Goal: Check status: Check status

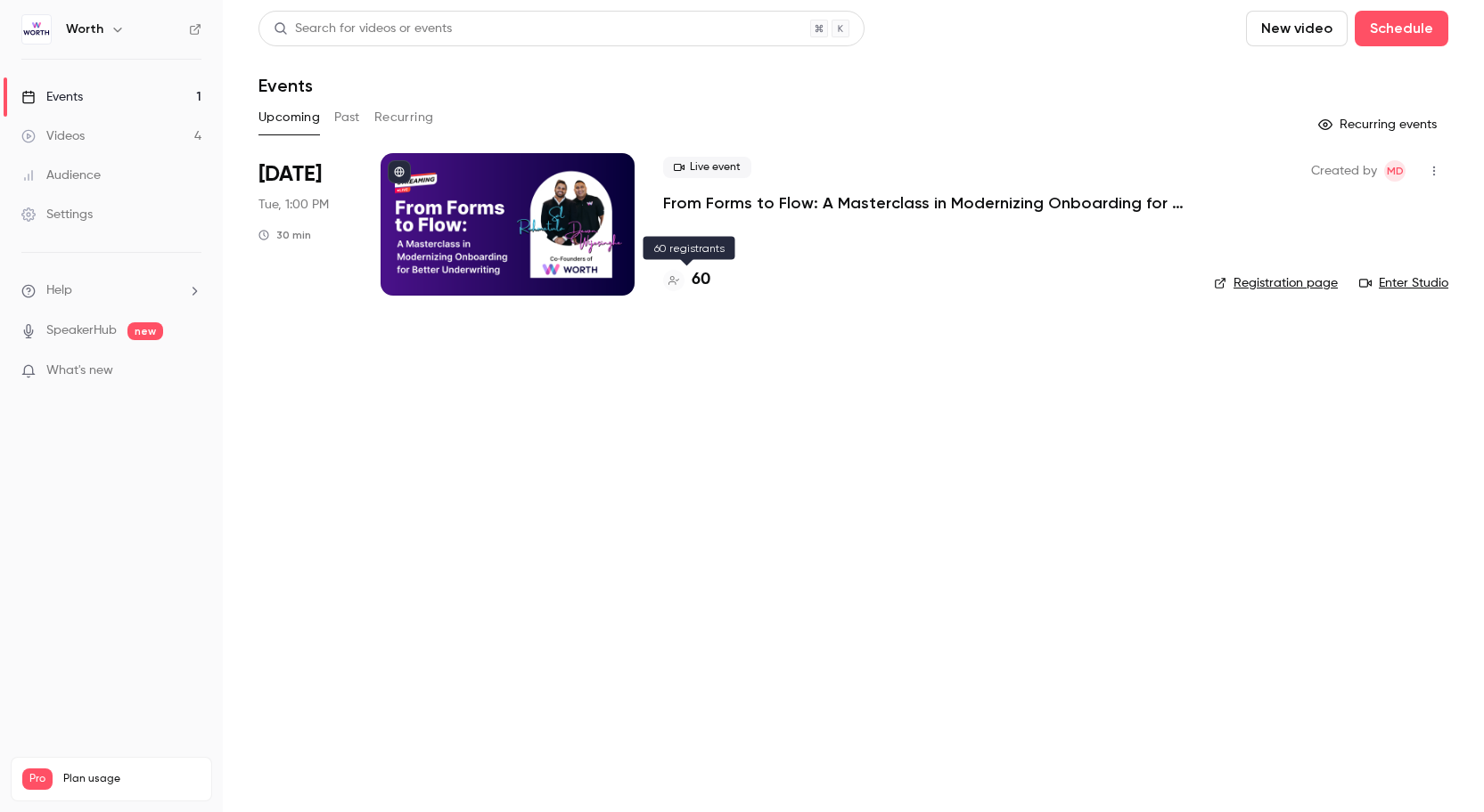
click at [708, 276] on h4 "60" at bounding box center [700, 280] width 19 height 24
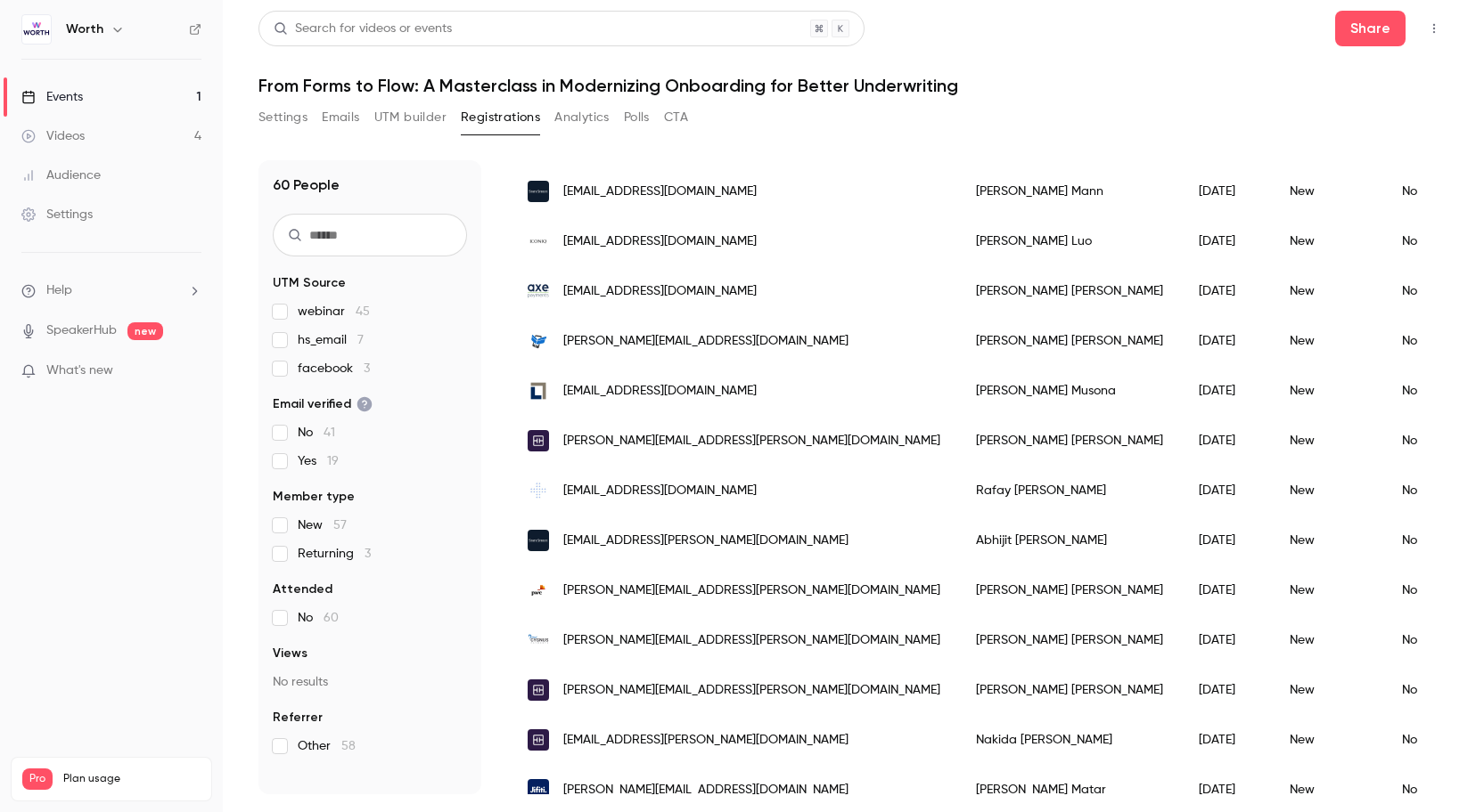
scroll to position [280, 0]
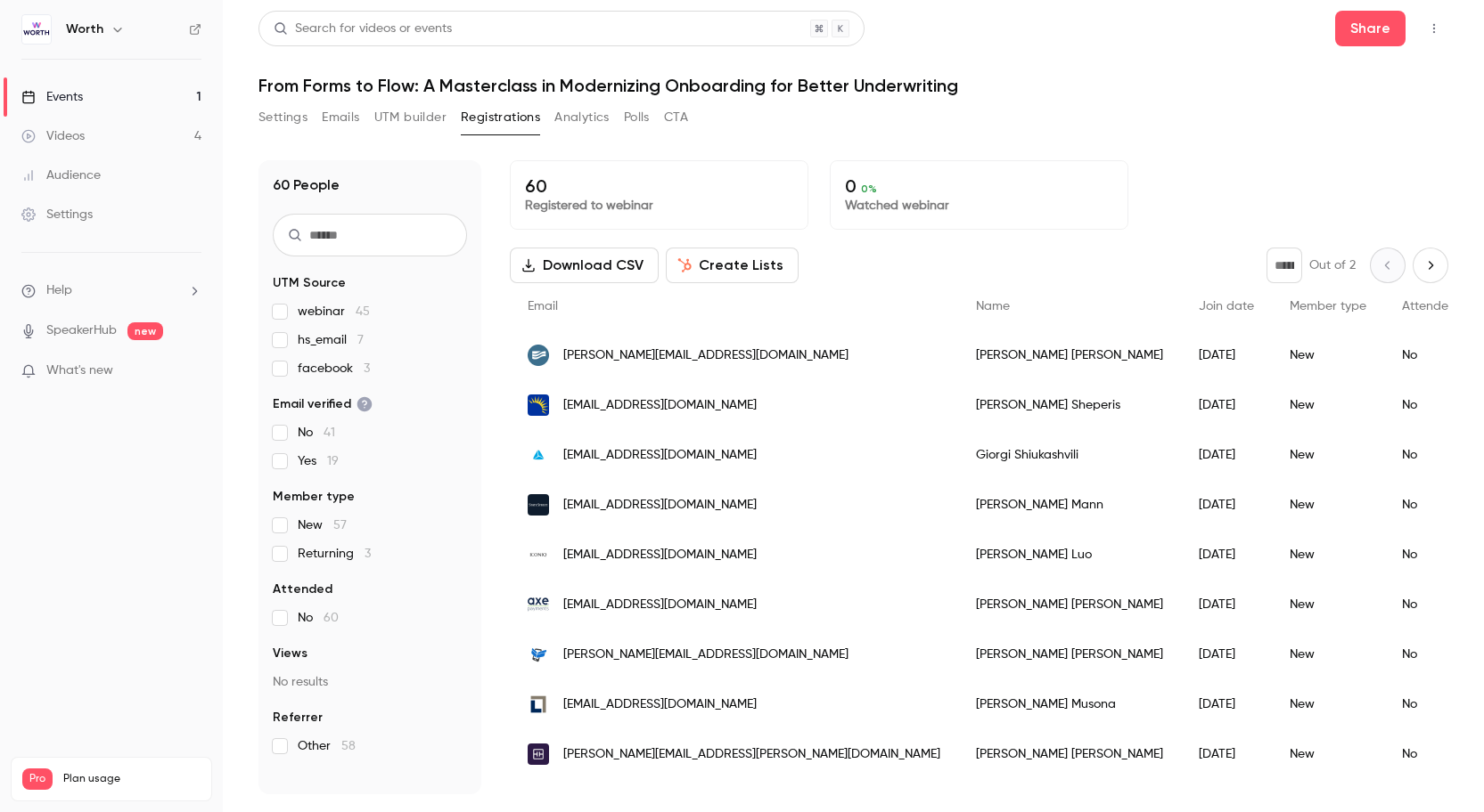
click at [1427, 260] on icon "Next page" at bounding box center [1431, 265] width 20 height 14
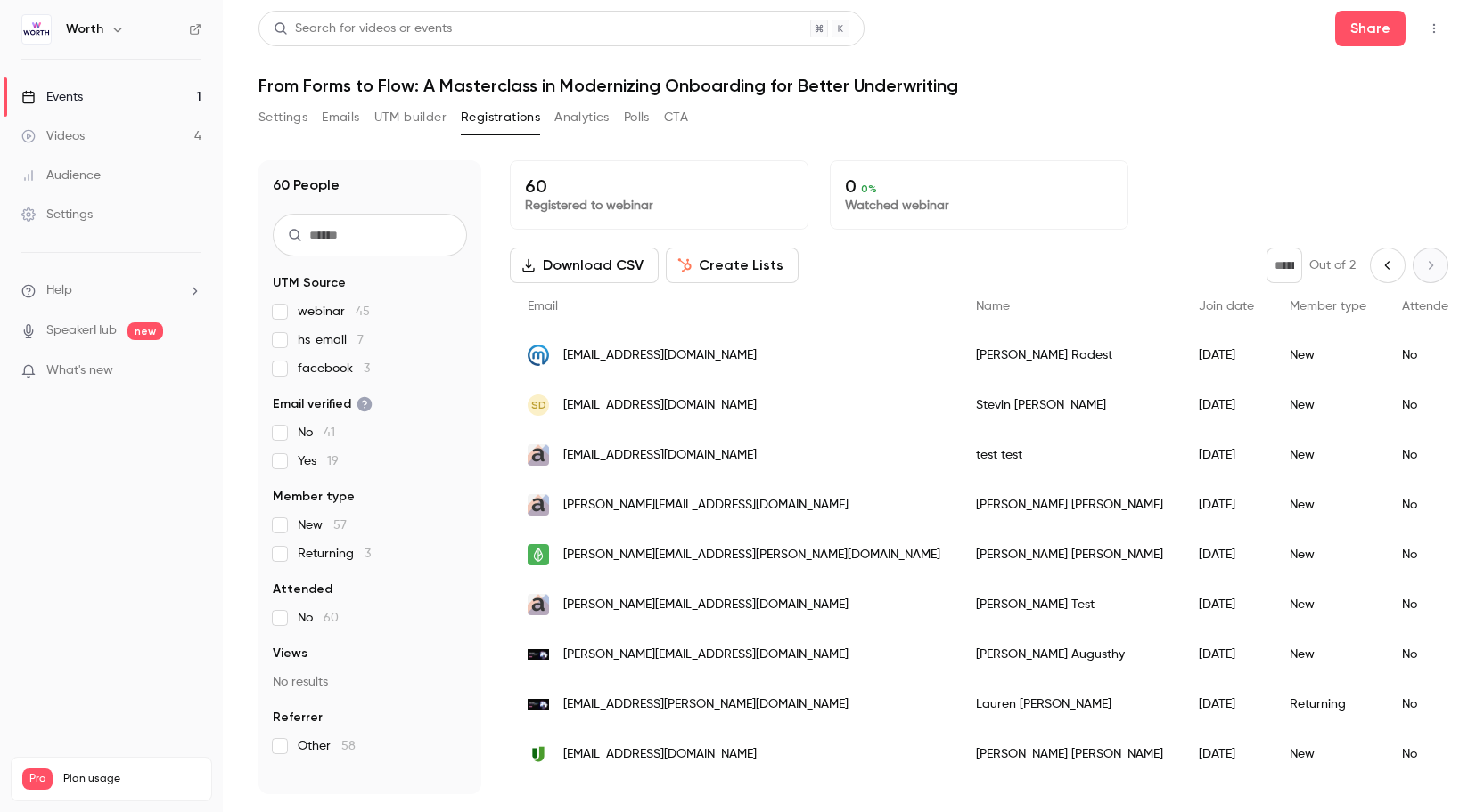
click at [1375, 260] on button "Previous page" at bounding box center [1387, 265] width 36 height 36
type input "*"
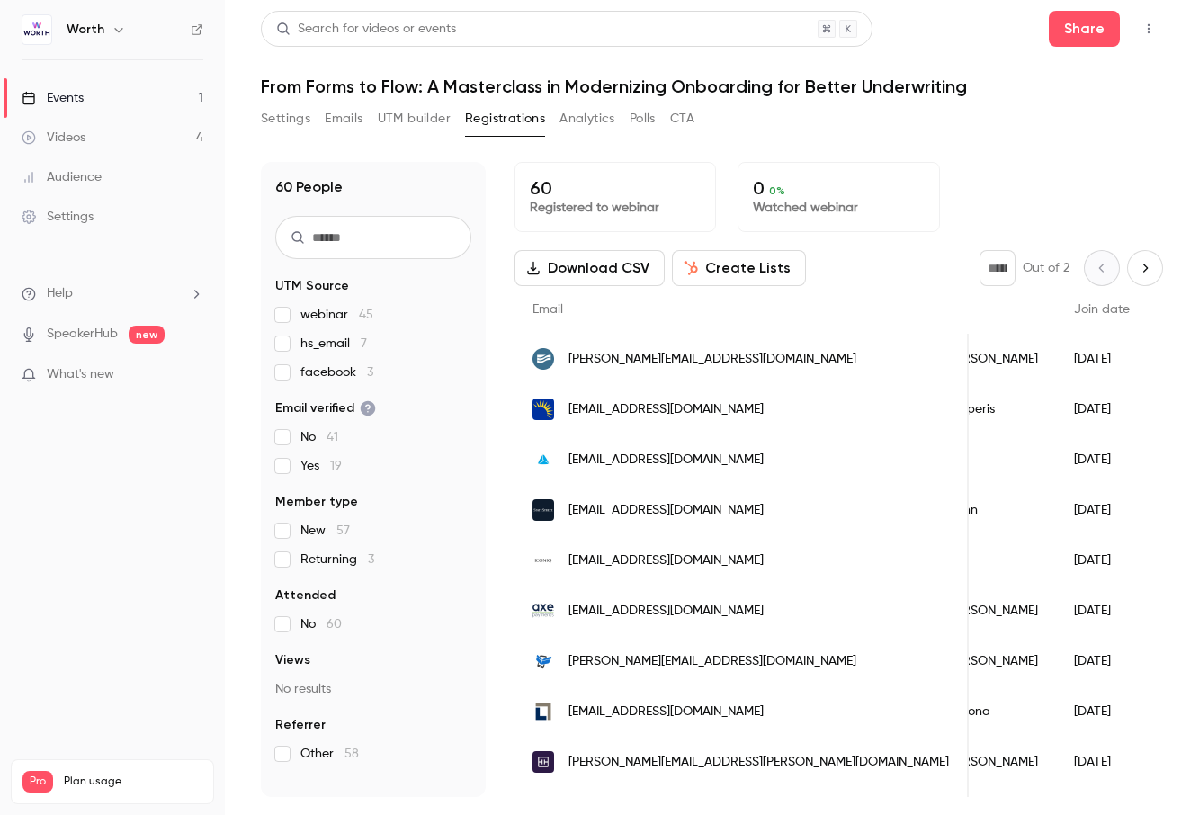
click at [86, 88] on link "Events 1" at bounding box center [112, 98] width 225 height 40
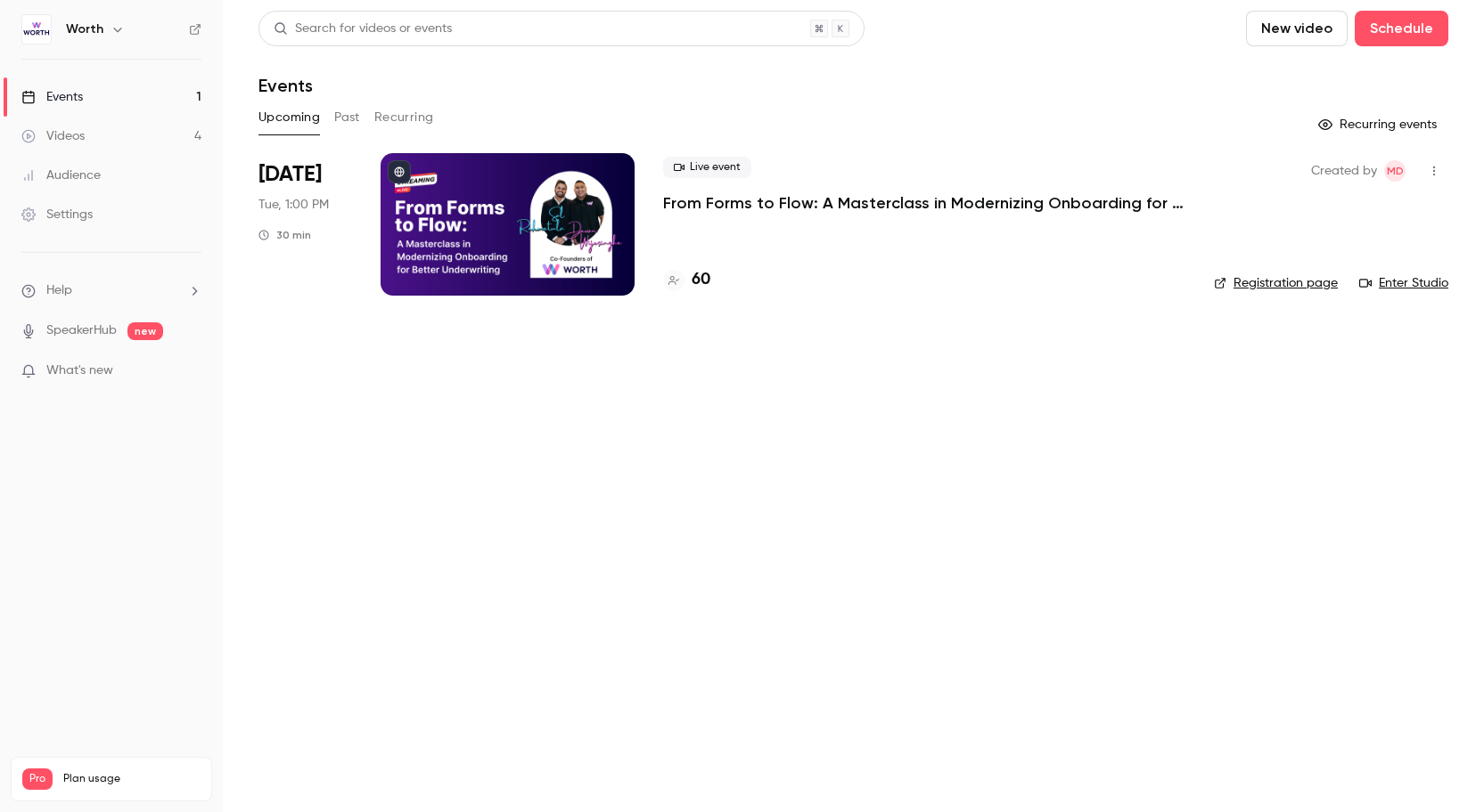
click at [710, 332] on main "Search for videos or events New video Schedule Events Upcoming Past Recurring R…" at bounding box center [853, 406] width 1261 height 812
click at [922, 375] on main "Search for videos or events New video Schedule Events Upcoming Past Recurring R…" at bounding box center [853, 406] width 1261 height 812
click at [704, 281] on h4 "60" at bounding box center [700, 280] width 19 height 24
